Goal: Task Accomplishment & Management: Manage account settings

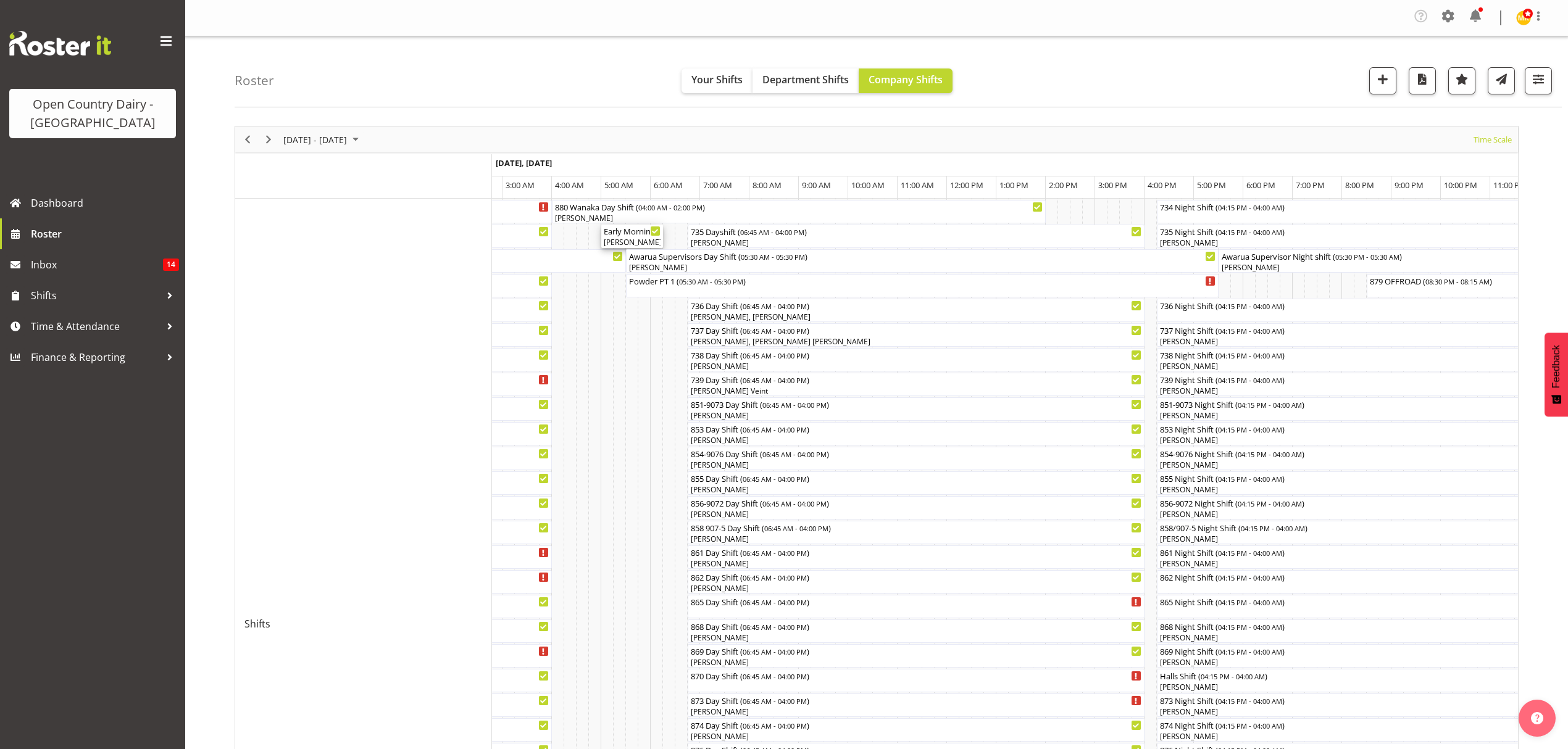
click at [640, 235] on div "Early Morning CIP ( 05:00 AM - 06:15 AM )" at bounding box center [632, 231] width 57 height 12
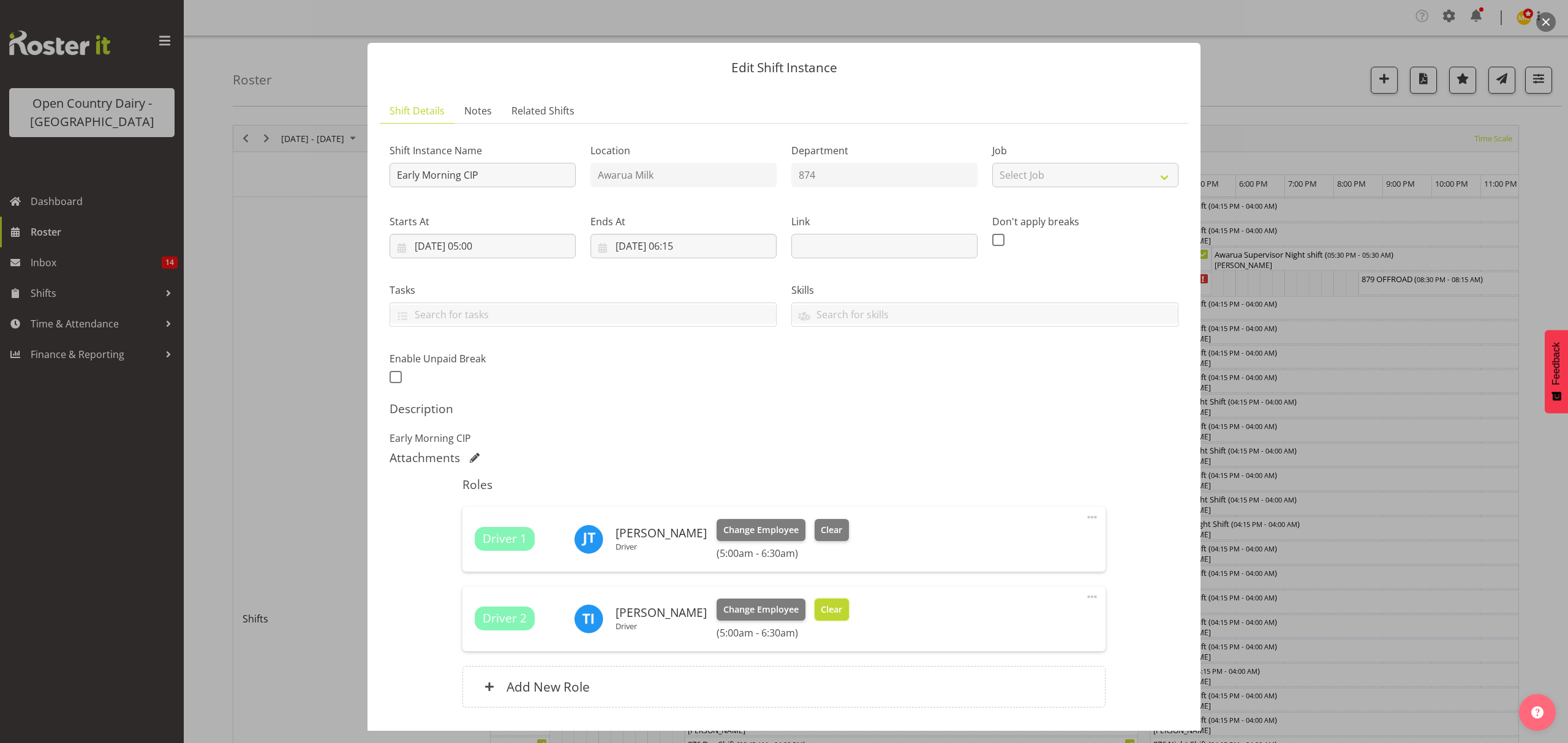
click at [821, 605] on span "Clear" at bounding box center [831, 610] width 22 height 14
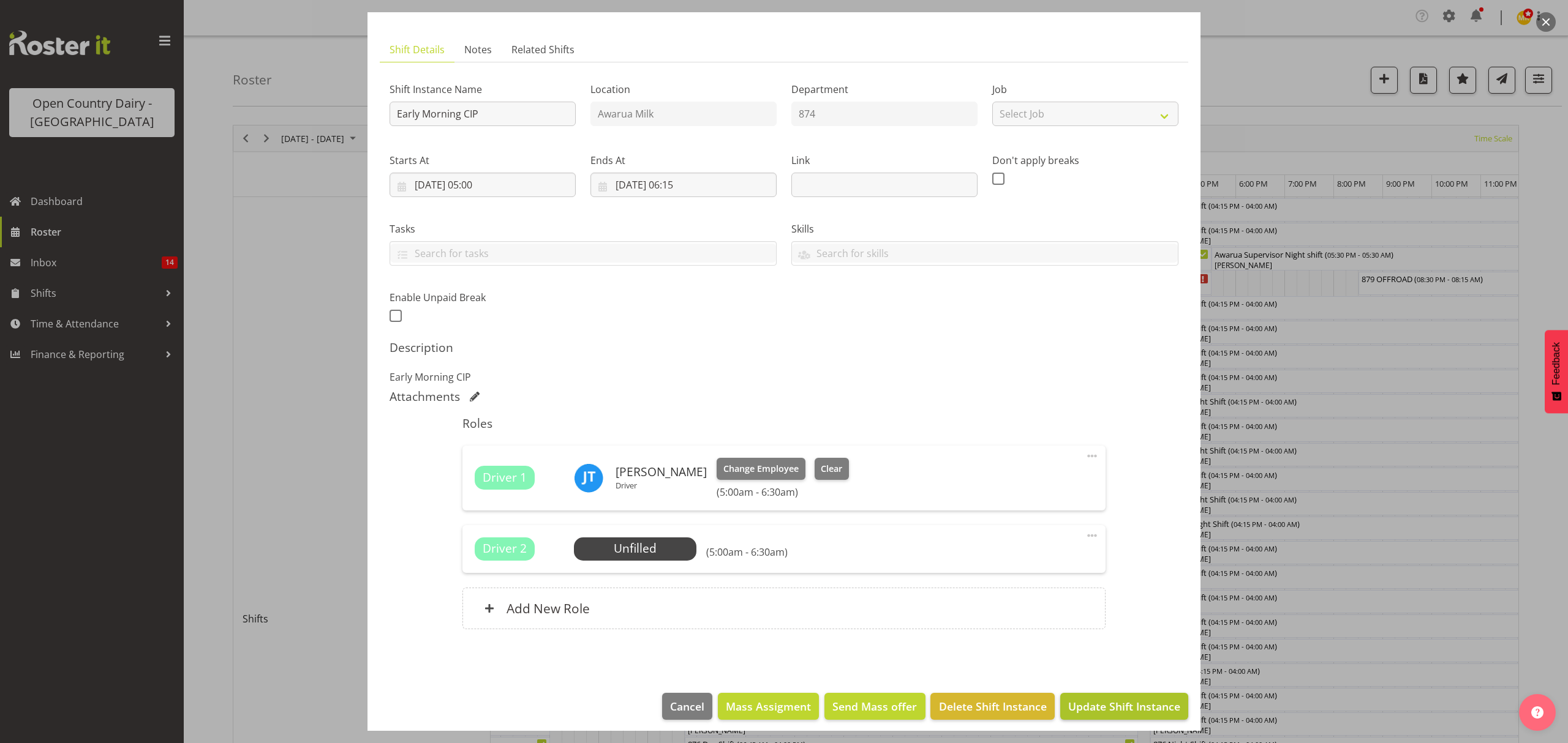
scroll to position [69, 0]
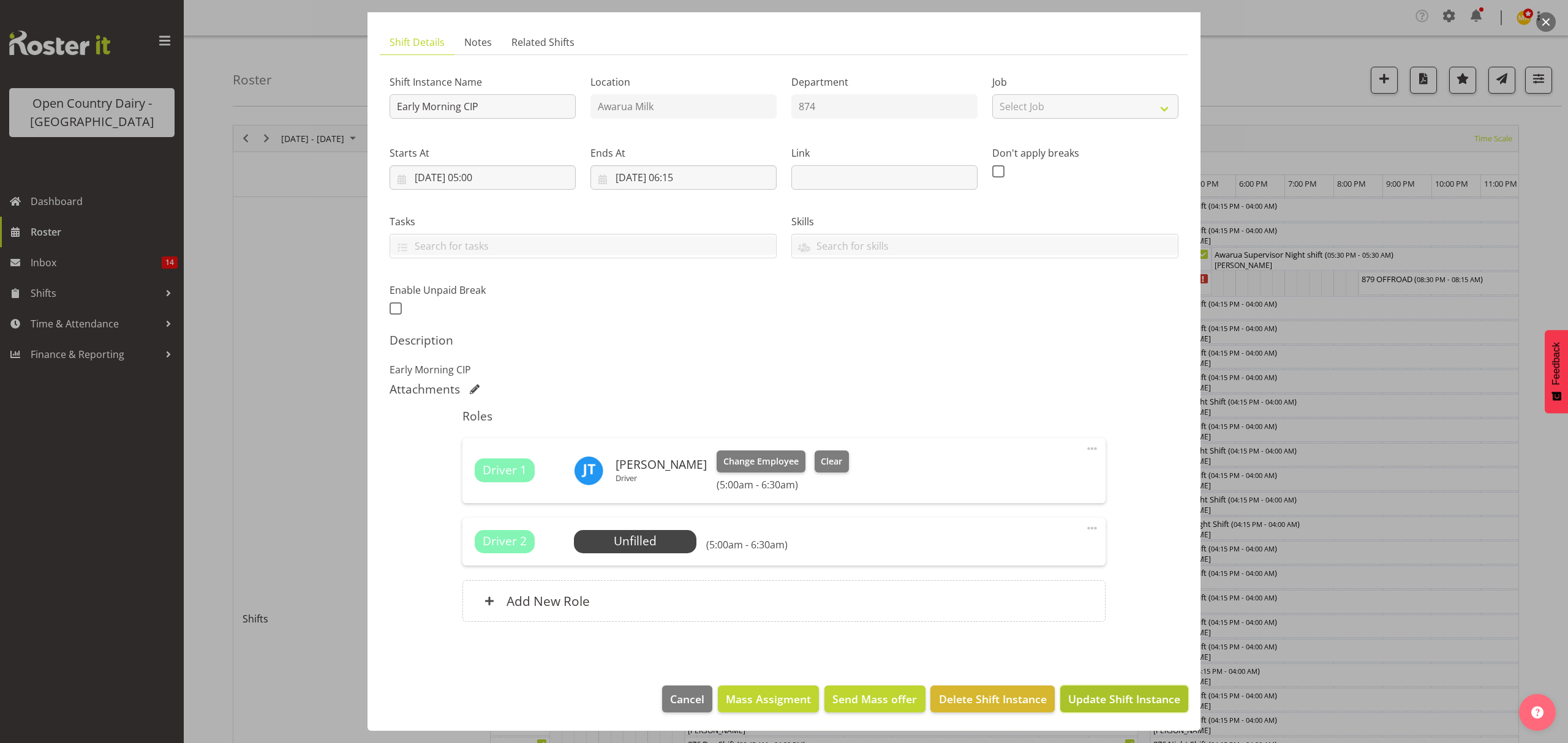
click at [1123, 701] on span "Update Shift Instance" at bounding box center [1124, 699] width 112 height 16
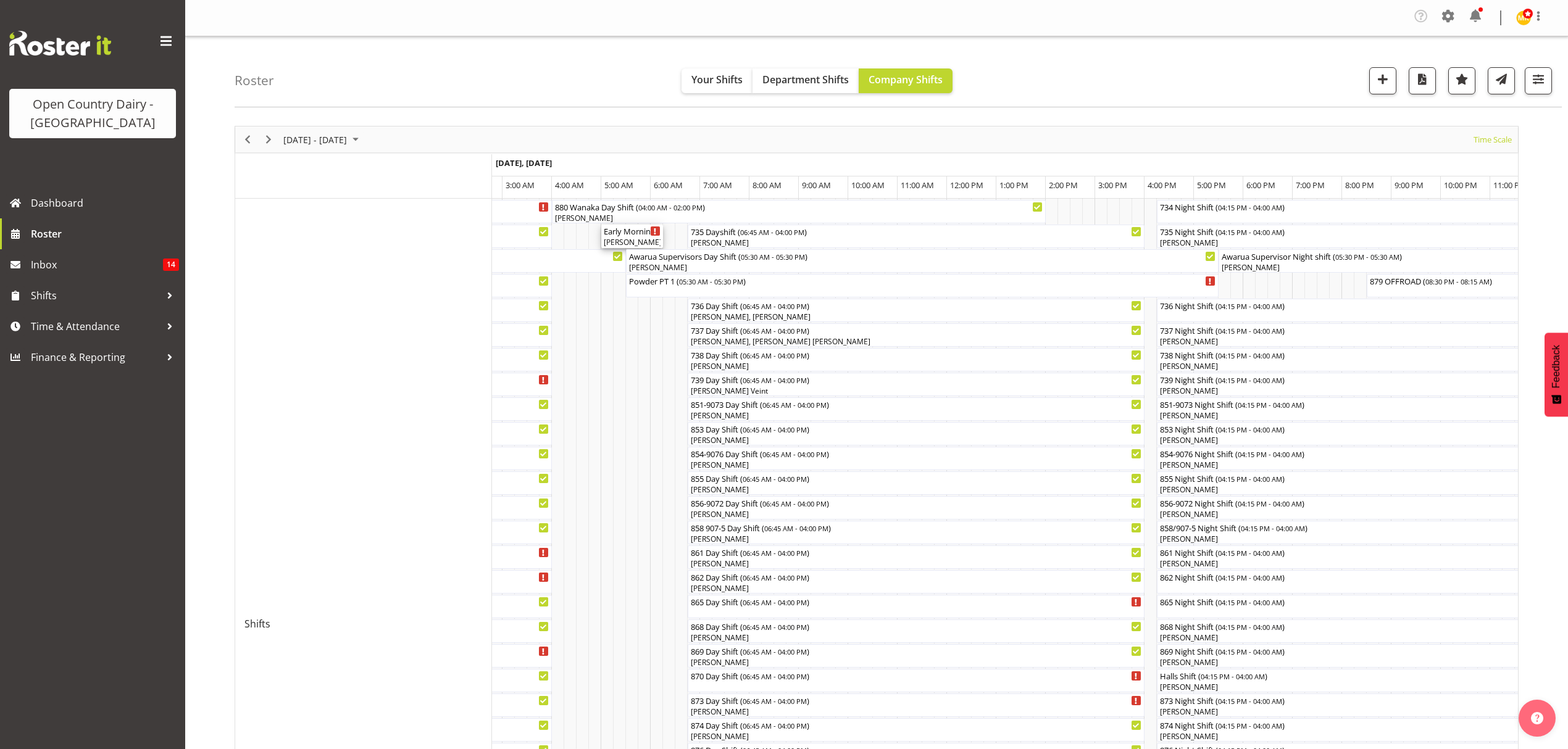
click at [610, 235] on div "Early Morning CIP ( 05:00 AM - 06:15 AM )" at bounding box center [632, 231] width 57 height 12
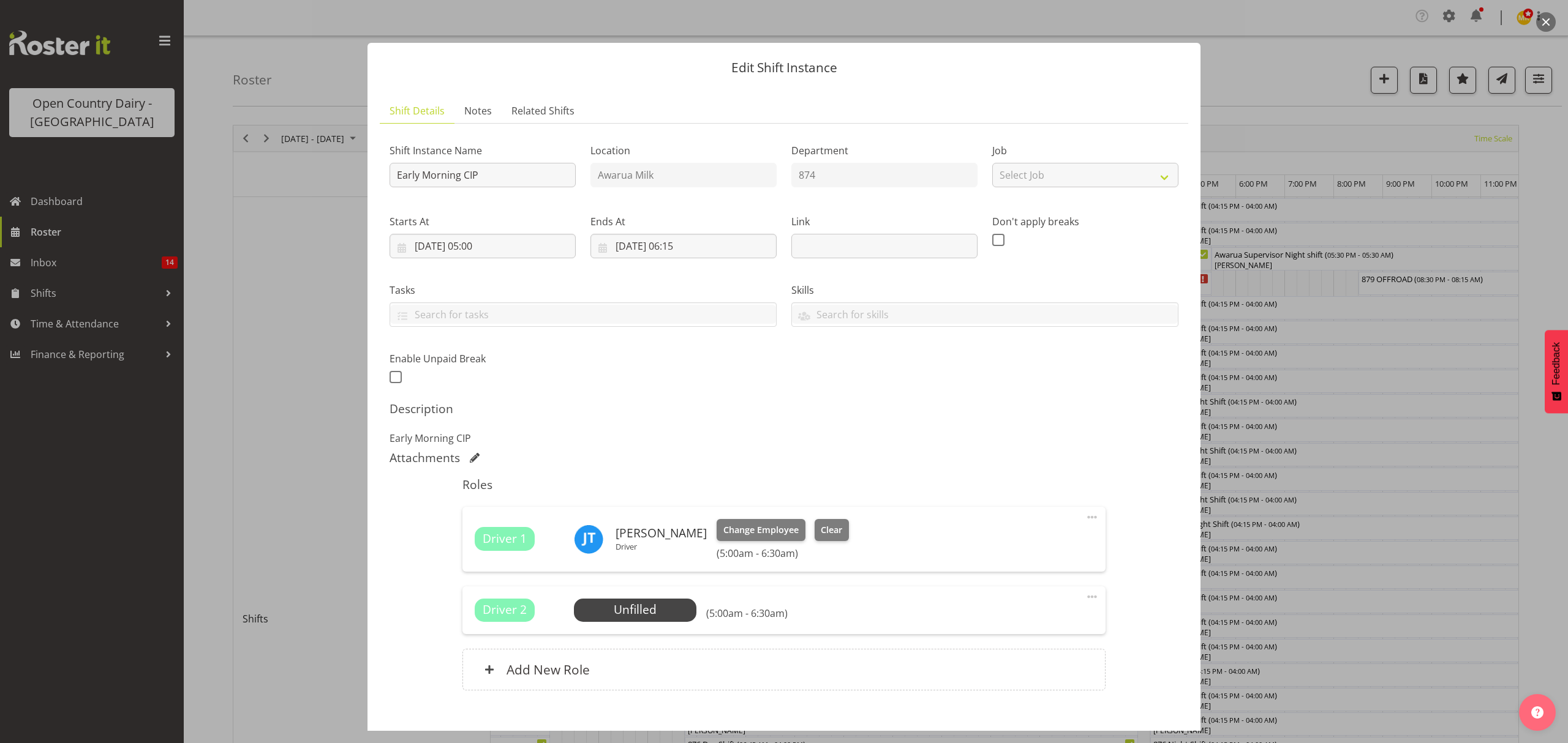
click at [650, 625] on div "Driver 2 Unfilled Select Employee (5:00am - 6:30am) Edit Cover Role Delete" at bounding box center [784, 610] width 642 height 48
click at [654, 616] on span "Select Employee" at bounding box center [634, 610] width 91 height 18
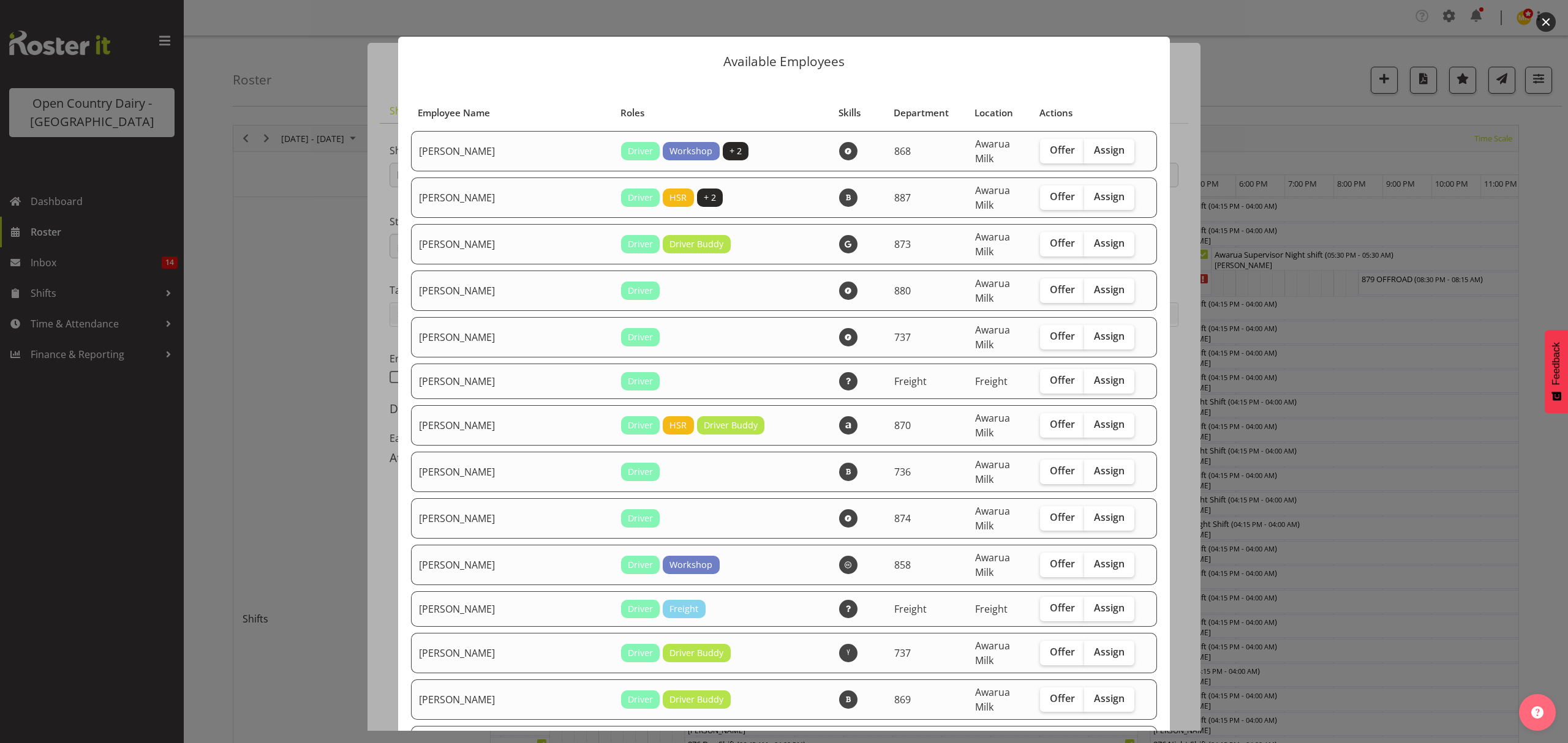
scroll to position [0, 0]
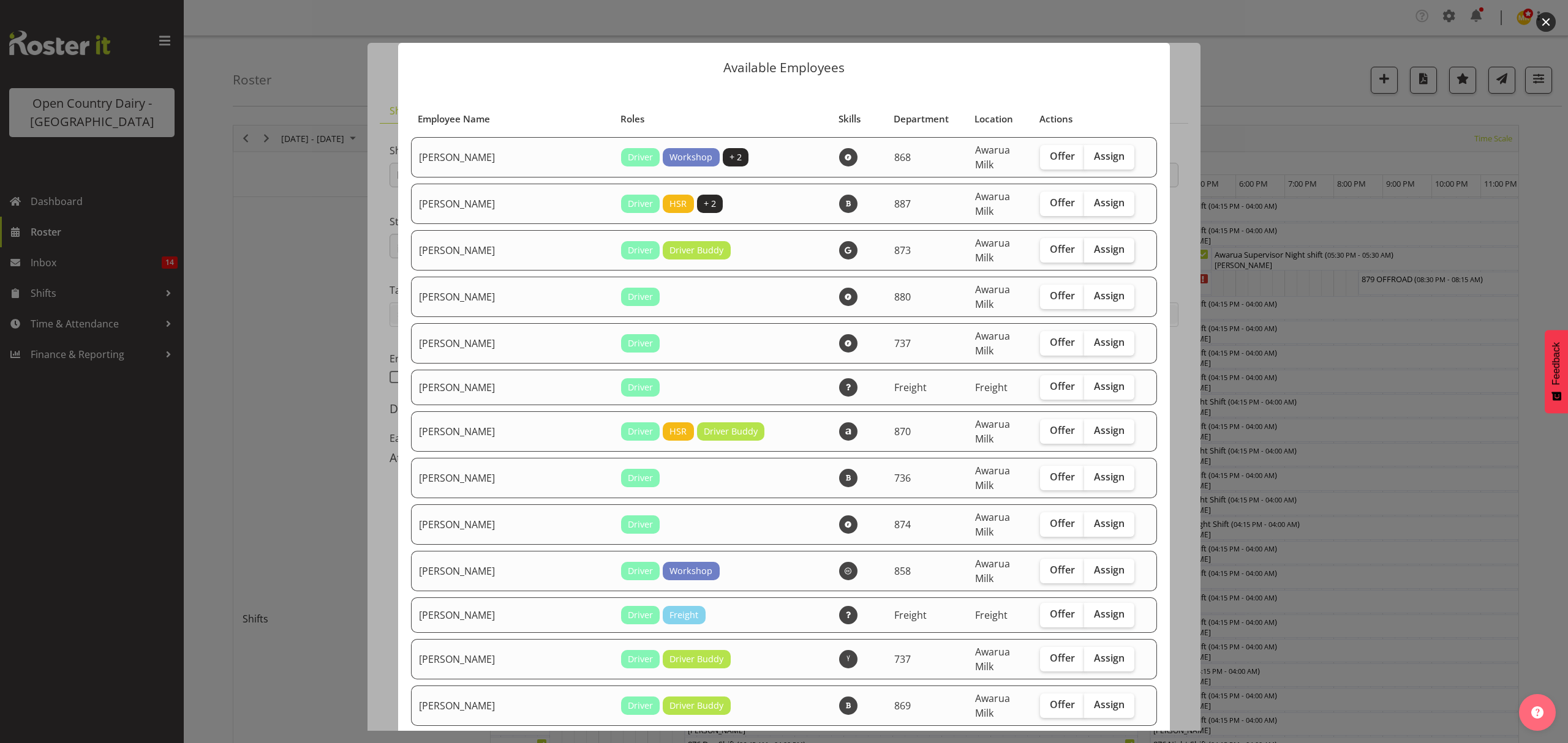
click at [1104, 243] on span "Assign" at bounding box center [1109, 250] width 30 height 12
click at [1092, 246] on input "Assign" at bounding box center [1088, 250] width 8 height 8
checkbox input "true"
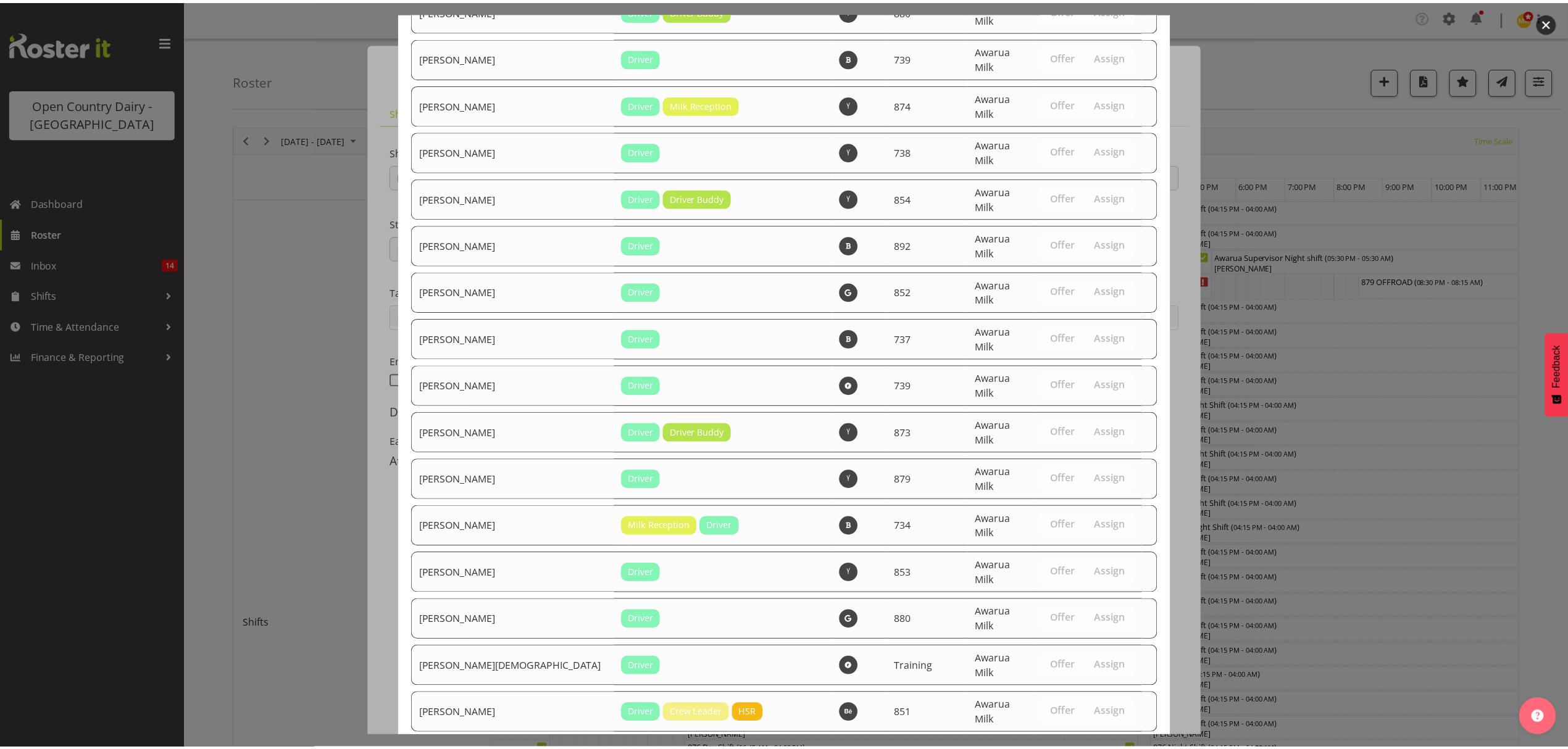
scroll to position [4355, 0]
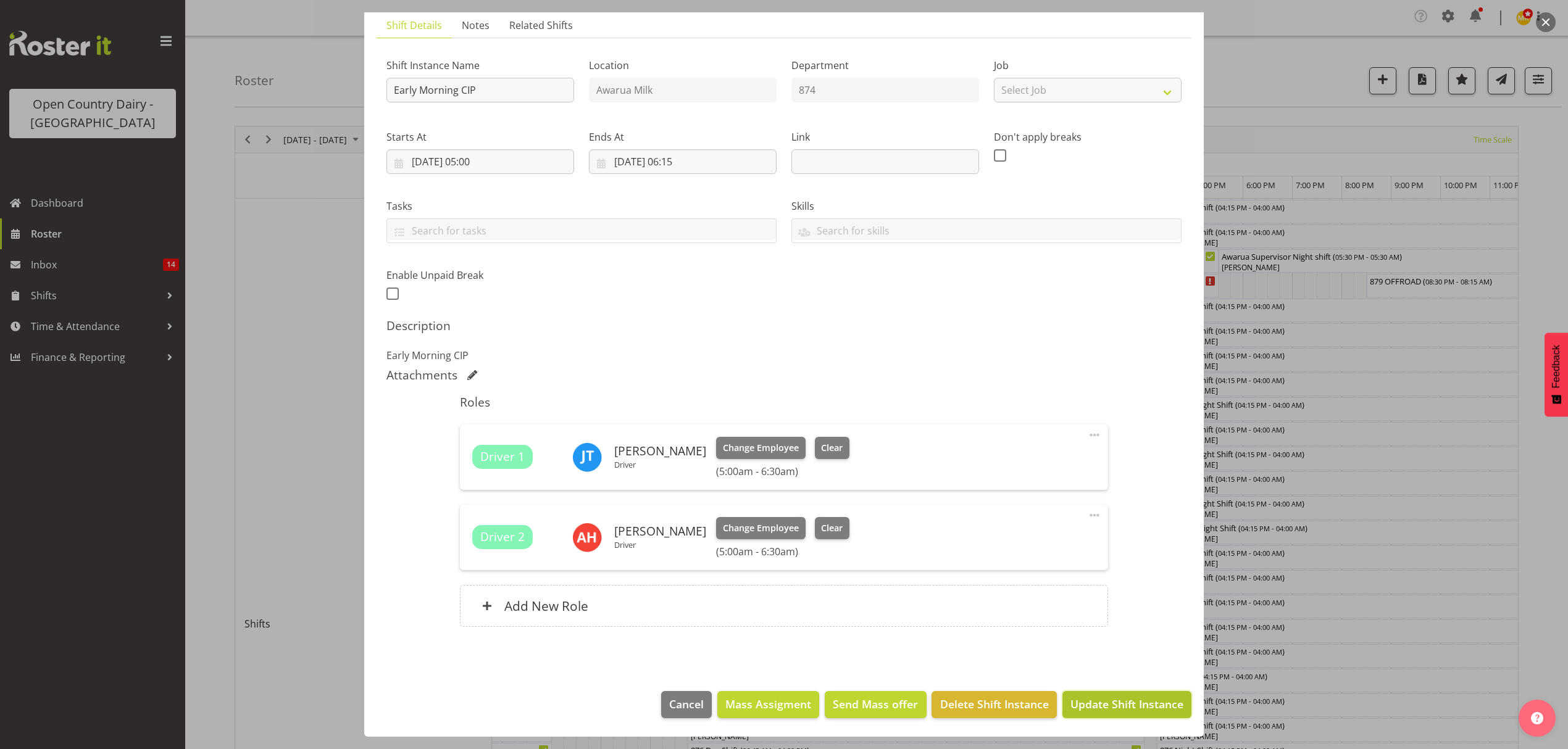
click at [1127, 698] on span "Update Shift Instance" at bounding box center [1127, 704] width 113 height 16
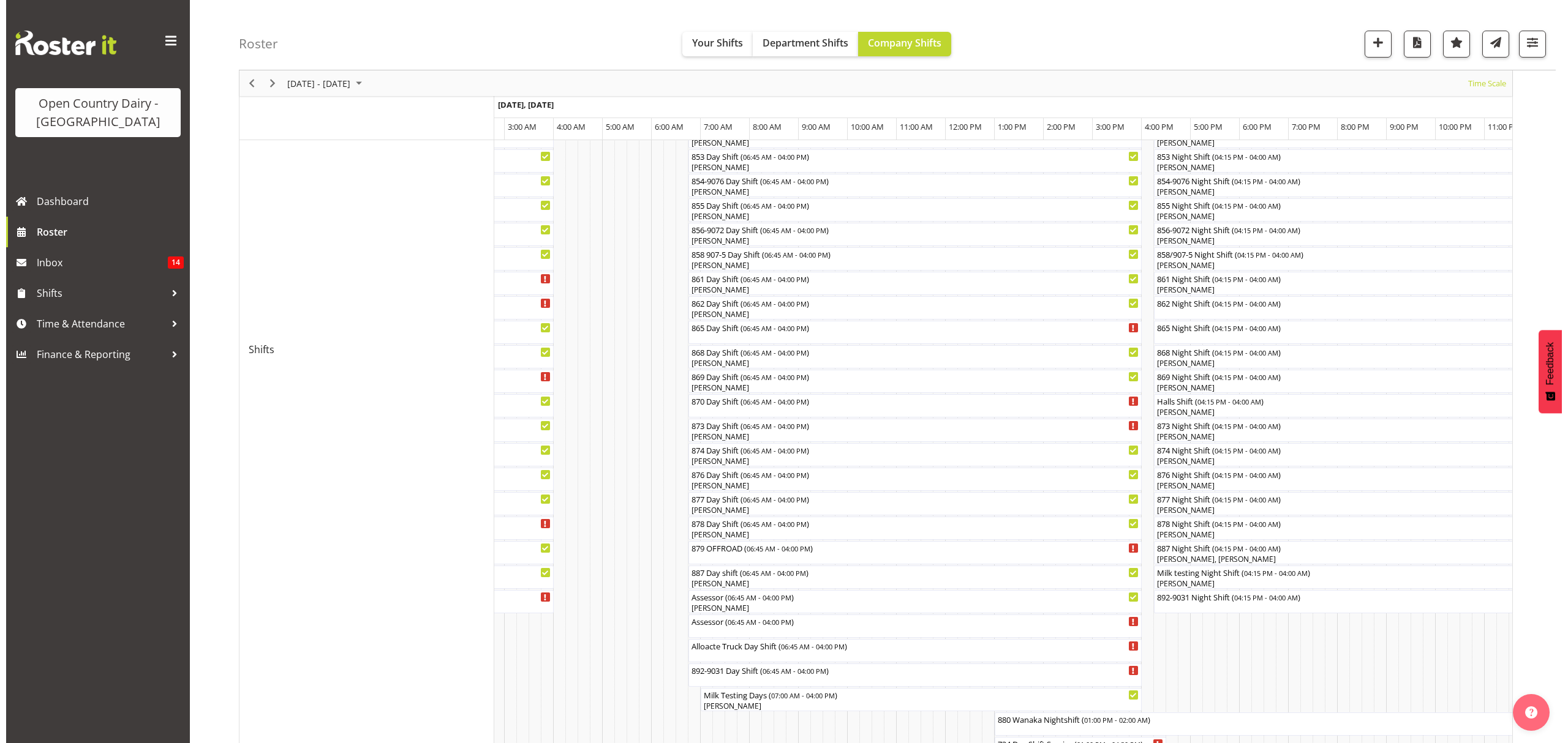
scroll to position [141, 0]
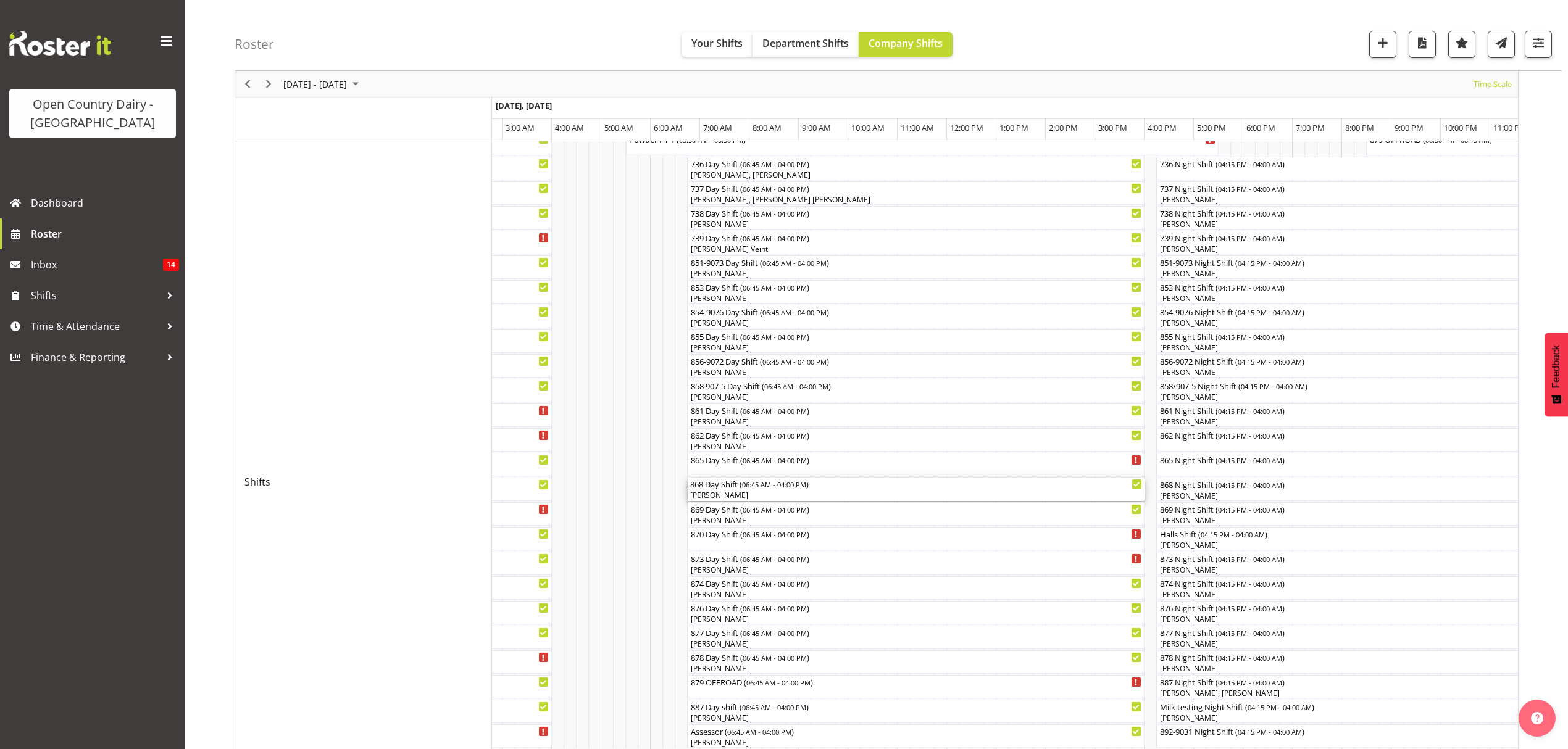
click at [803, 492] on div "[PERSON_NAME]" at bounding box center [916, 496] width 452 height 11
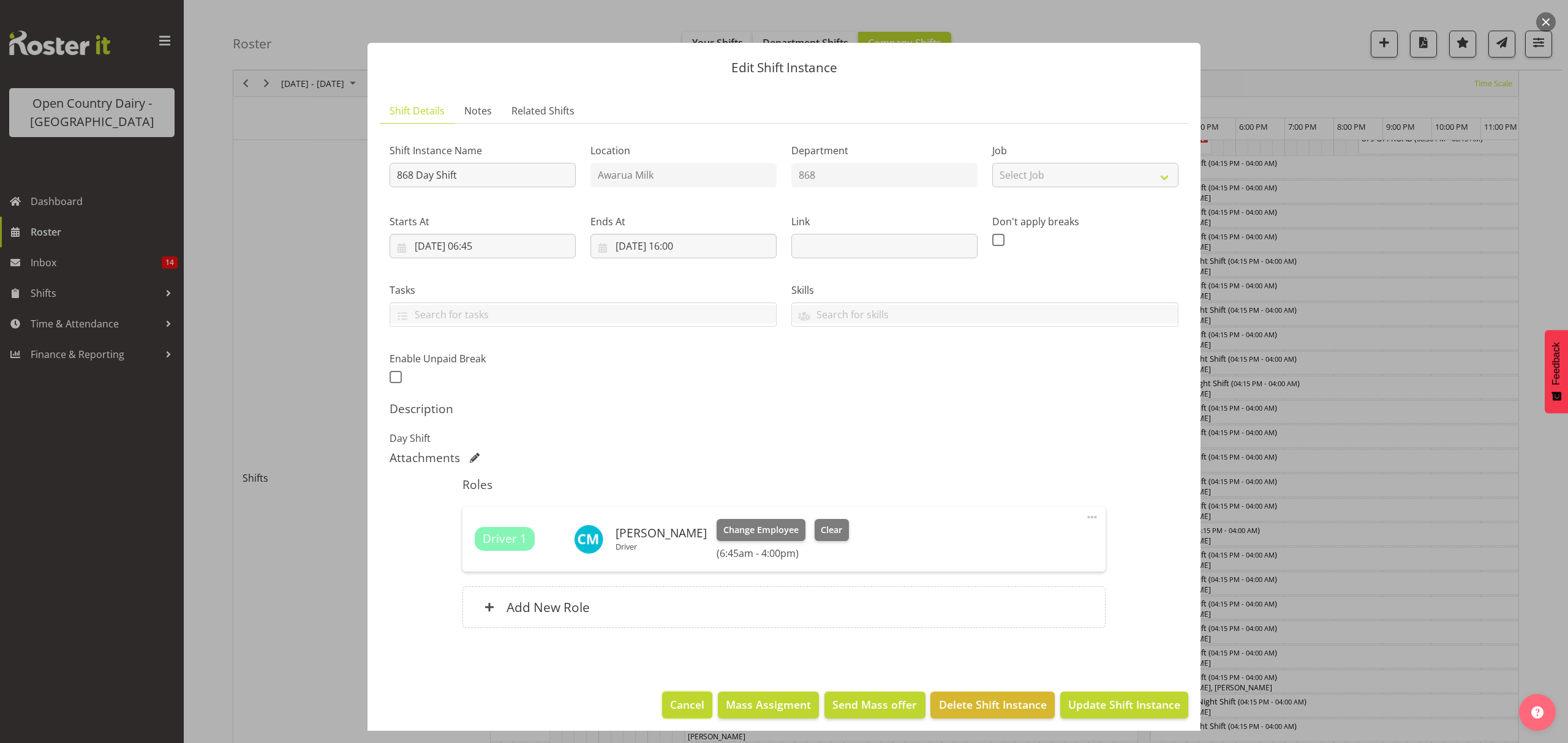
click at [677, 711] on span "Cancel" at bounding box center [687, 705] width 34 height 16
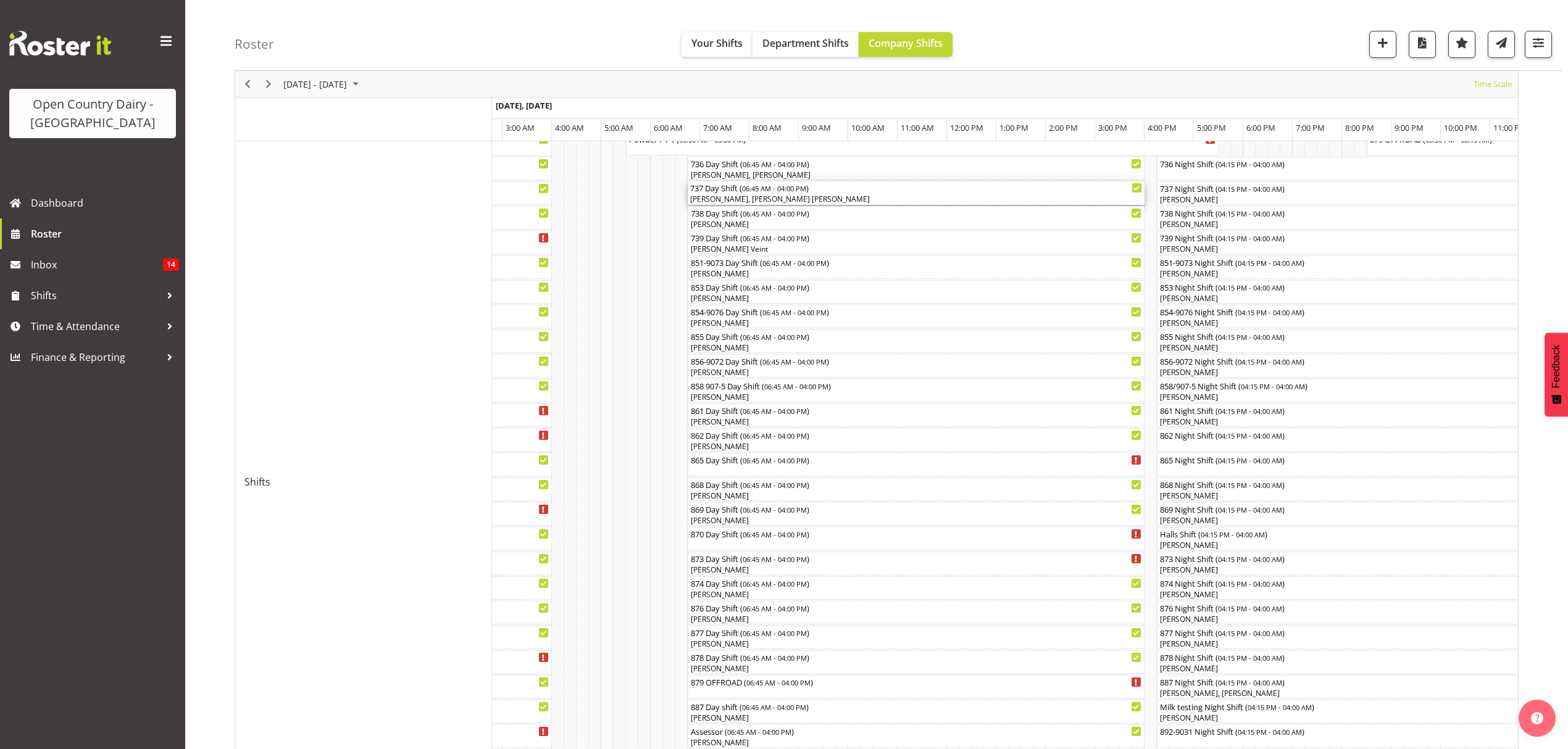
click at [740, 195] on div "[PERSON_NAME], [PERSON_NAME] [PERSON_NAME]" at bounding box center [916, 200] width 452 height 11
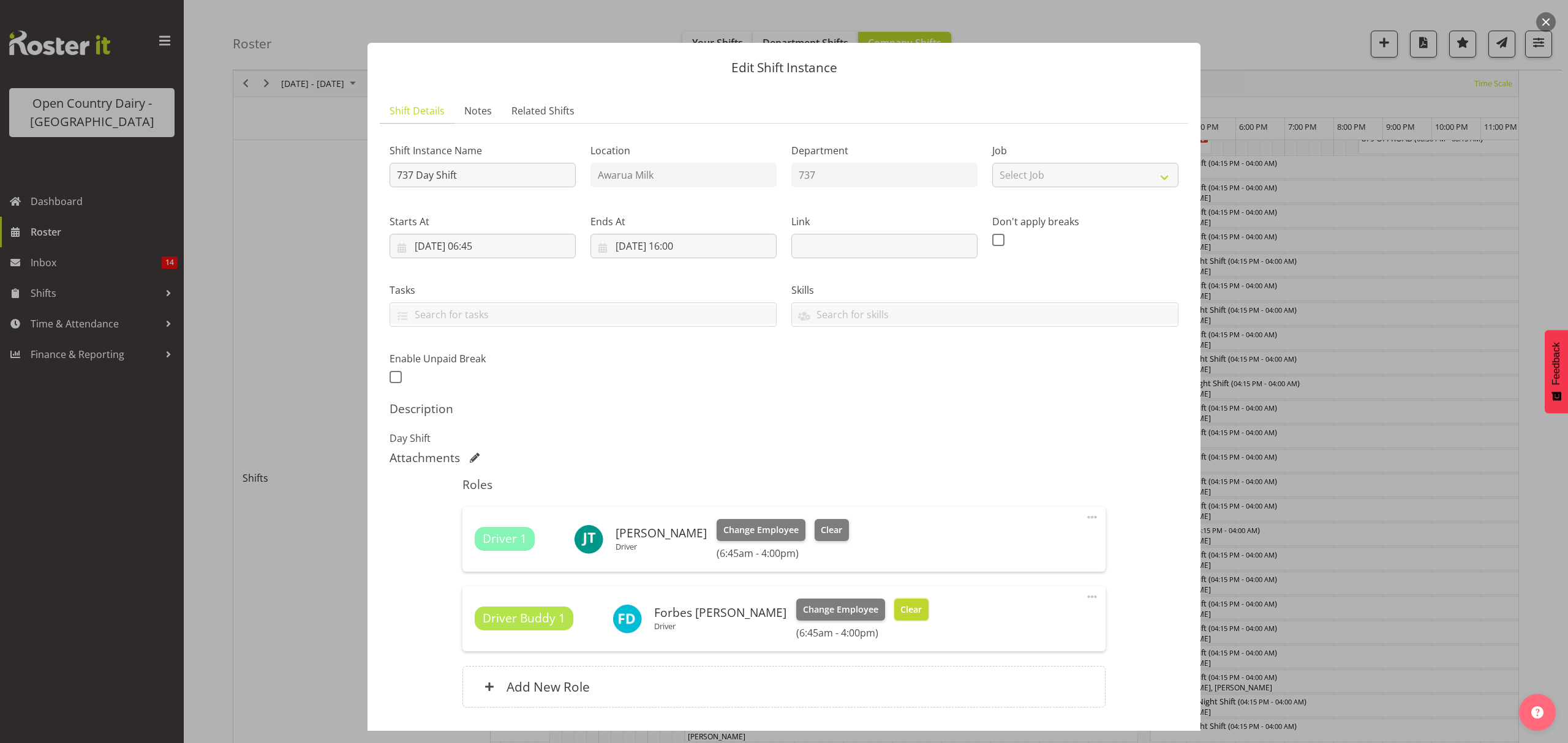
click at [901, 614] on span "Clear" at bounding box center [911, 610] width 22 height 14
click at [862, 614] on div "Driver [PERSON_NAME] 1 Forbes [PERSON_NAME] Driver Change Employee Clear (6:45a…" at bounding box center [784, 619] width 618 height 40
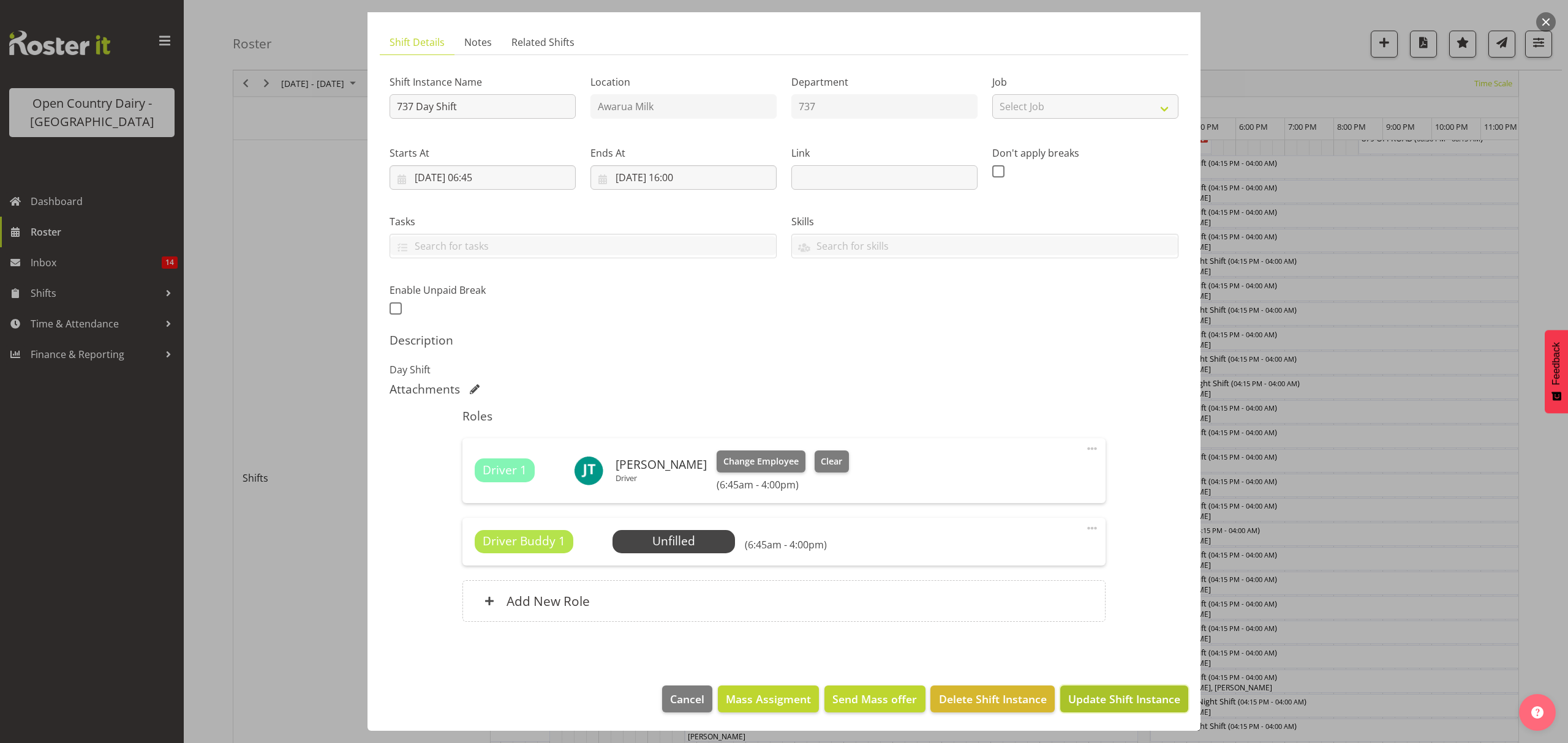
click at [1080, 702] on span "Update Shift Instance" at bounding box center [1124, 699] width 112 height 16
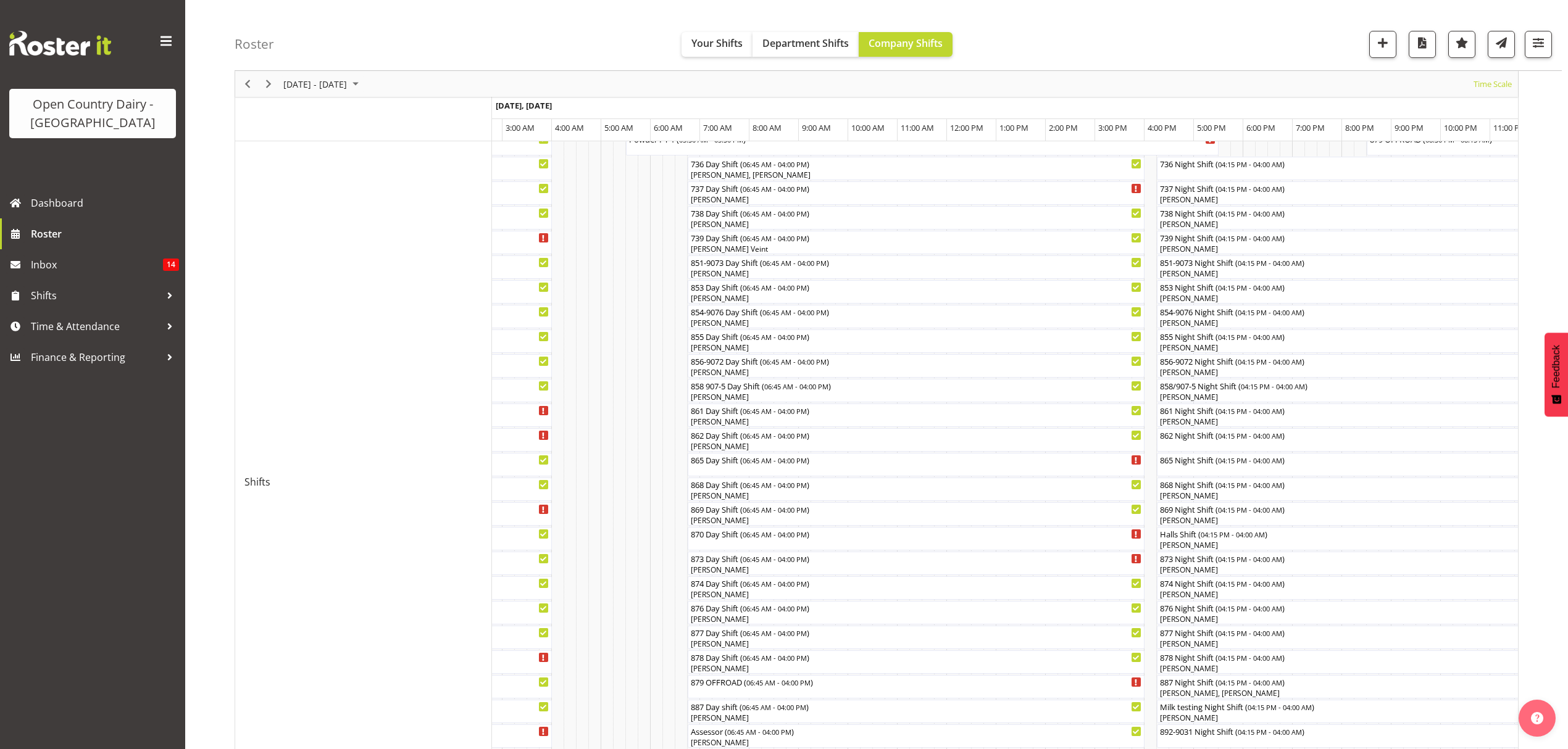
scroll to position [306, 0]
